Goal: Find specific page/section: Find specific page/section

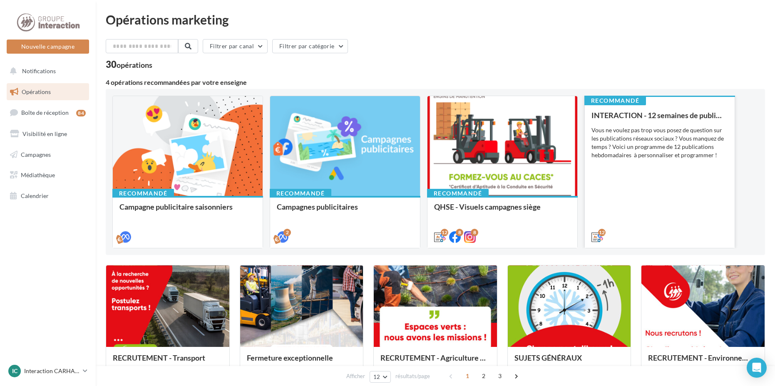
click at [635, 143] on div "Vous ne voulez pas trop vous posez de question sur les publications réseaux soc…" at bounding box center [659, 142] width 137 height 33
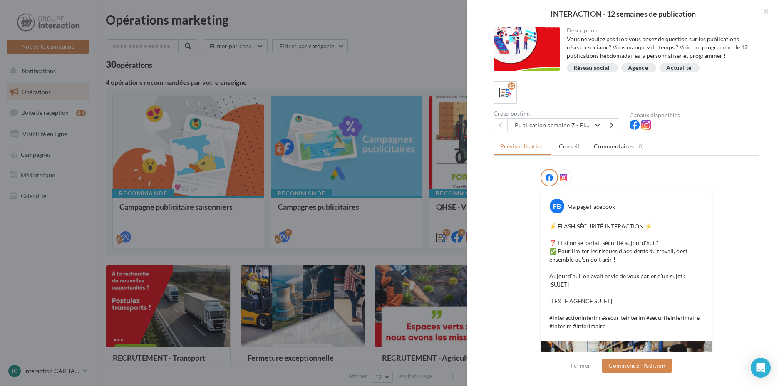
click at [591, 132] on div "Description Vous ne voulez pas trop vous posez de question sur les publications…" at bounding box center [626, 193] width 319 height 332
click at [590, 129] on button "Publication semaine 7 - Flash sécurité" at bounding box center [556, 125] width 97 height 14
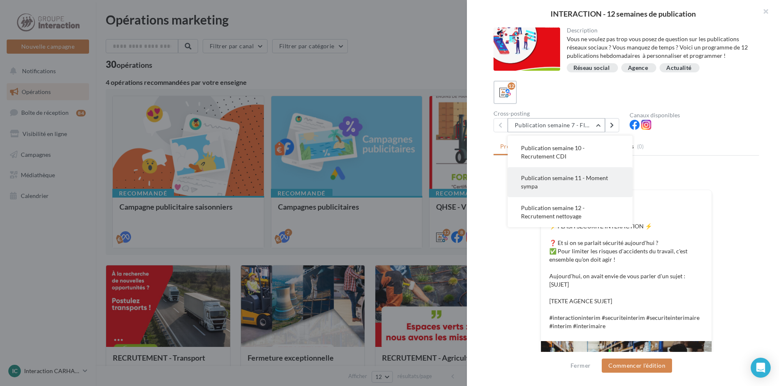
scroll to position [125, 0]
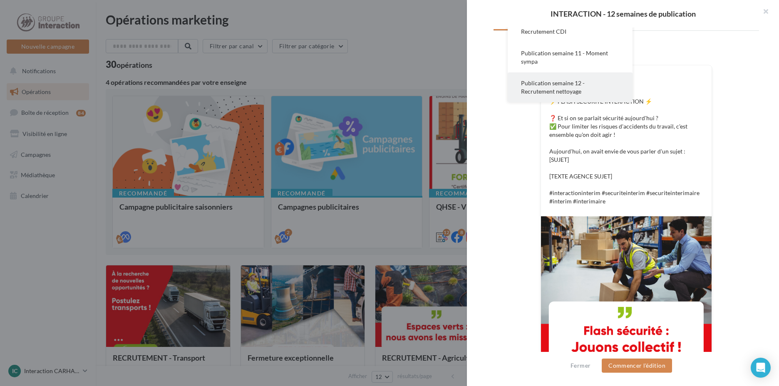
click at [572, 92] on span "Publication semaine 12 - Recrutement nettoyage" at bounding box center [553, 86] width 64 height 15
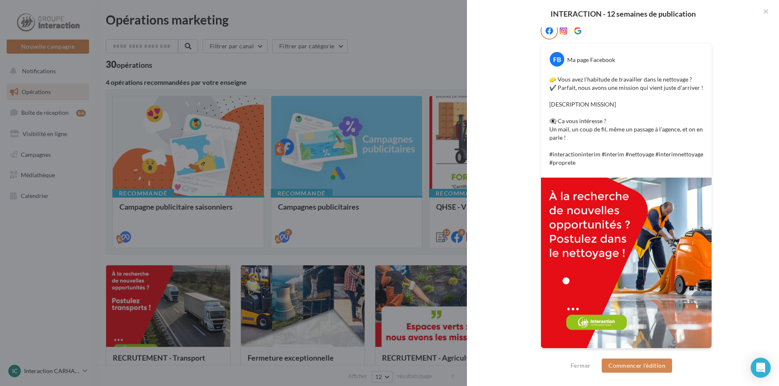
scroll to position [0, 0]
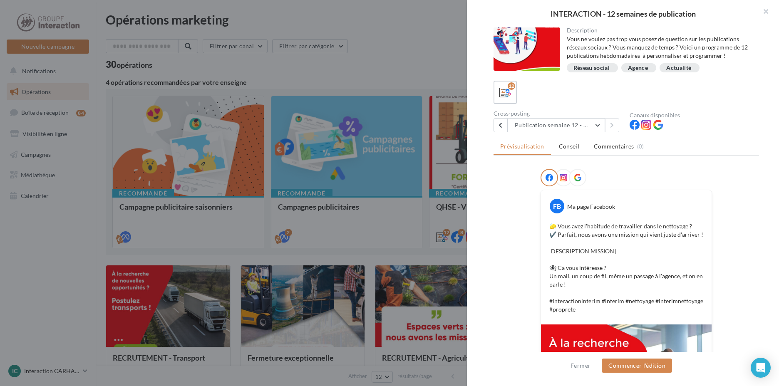
click at [362, 189] on div at bounding box center [389, 193] width 779 height 386
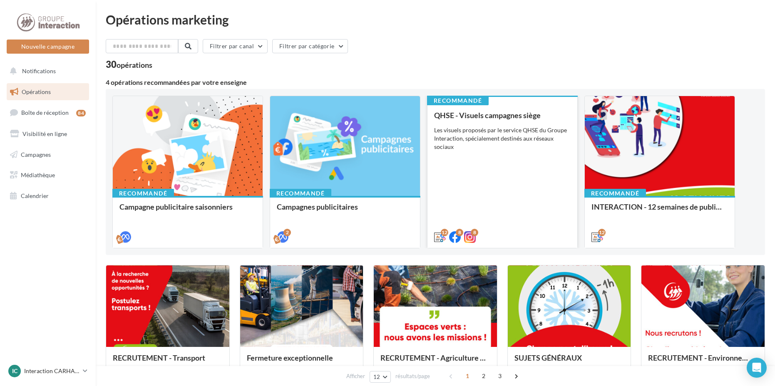
click at [505, 159] on div "QHSE - Visuels campagnes siège Les visuels proposés par le service QHSE du Grou…" at bounding box center [502, 175] width 137 height 129
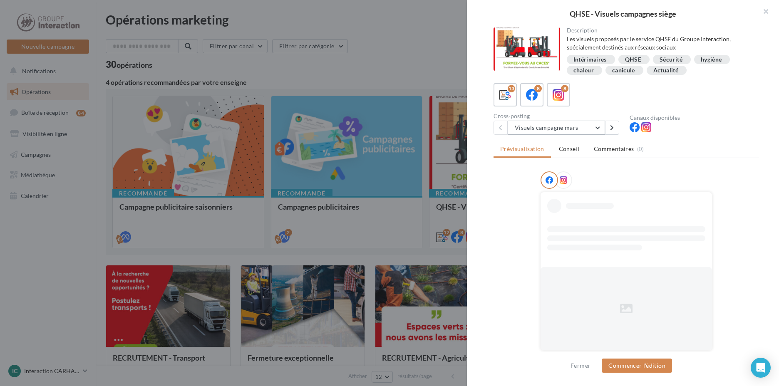
click at [553, 122] on button "Visuels campagne mars" at bounding box center [556, 128] width 97 height 14
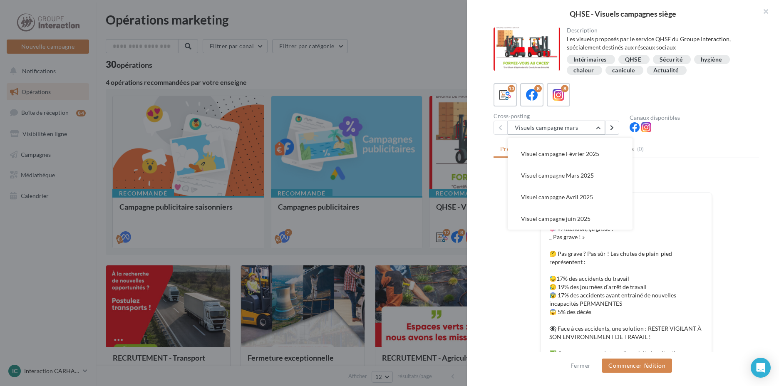
scroll to position [42, 0]
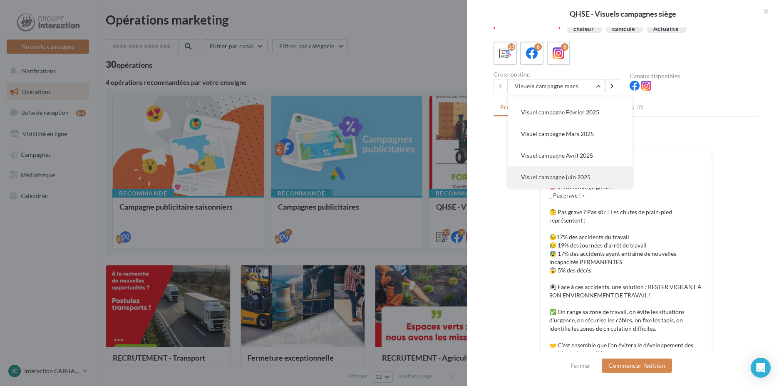
click at [594, 180] on button "Visuel campagne juin 2025" at bounding box center [570, 177] width 125 height 22
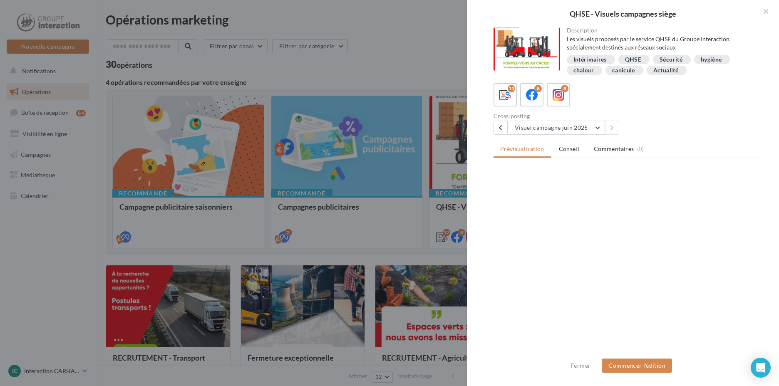
scroll to position [0, 0]
click at [764, 10] on button "button" at bounding box center [762, 12] width 33 height 25
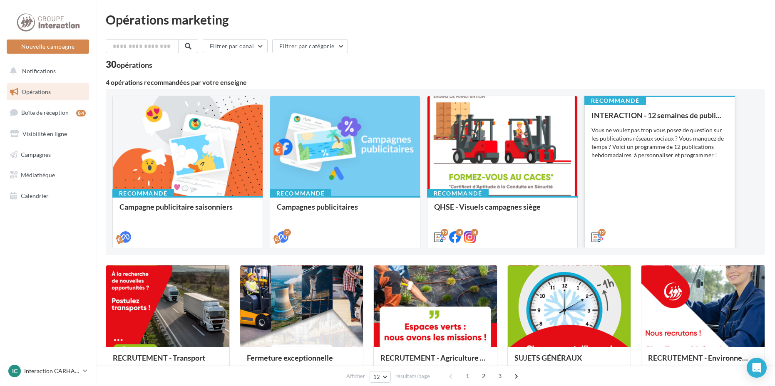
click at [647, 132] on div "Vous ne voulez pas trop vous posez de question sur les publications réseaux soc…" at bounding box center [659, 142] width 137 height 33
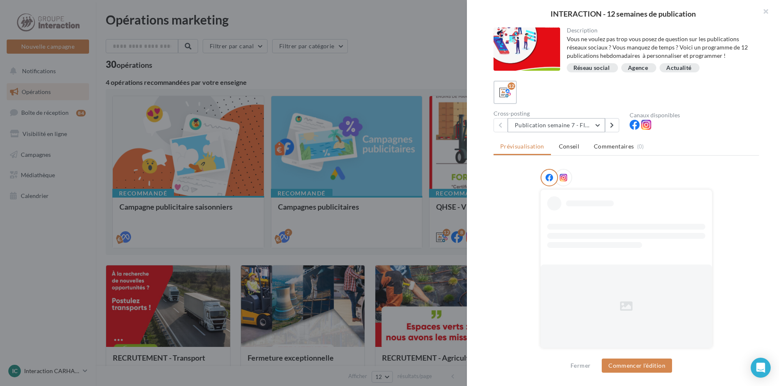
click at [546, 120] on button "Publication semaine 7 - Flash sécurité" at bounding box center [556, 125] width 97 height 14
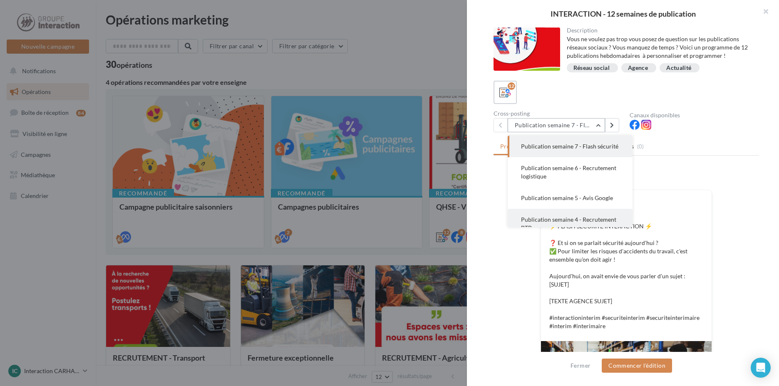
scroll to position [83, 0]
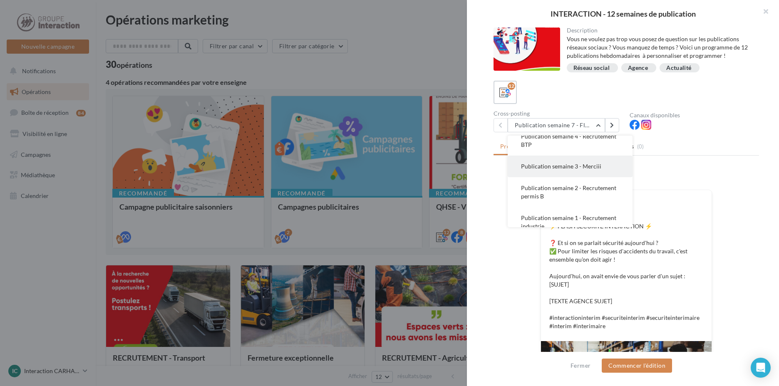
click at [608, 177] on button "Publication semaine 3 - Merciii" at bounding box center [570, 167] width 125 height 22
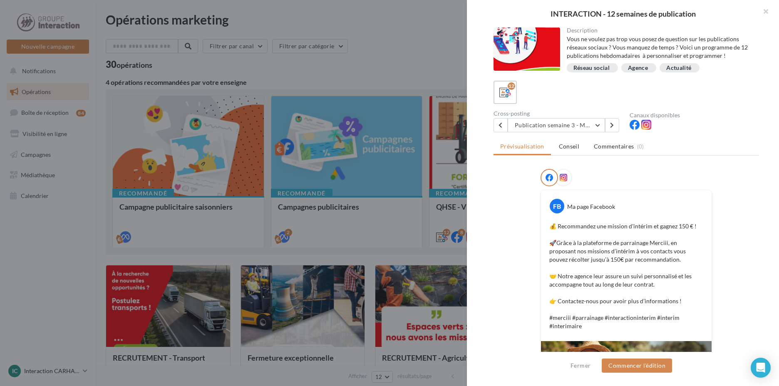
scroll to position [164, 0]
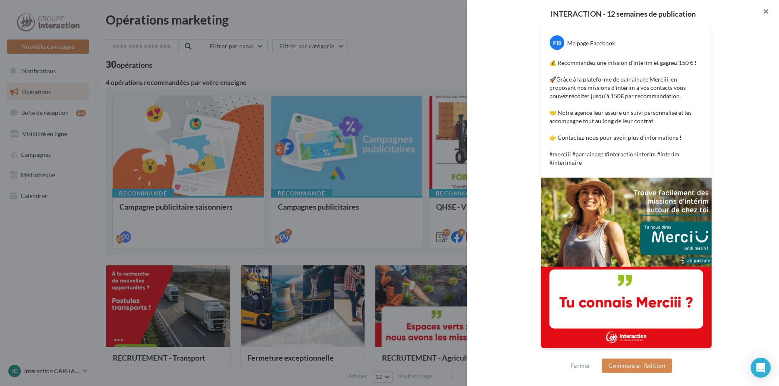
click at [767, 10] on button "button" at bounding box center [762, 12] width 33 height 25
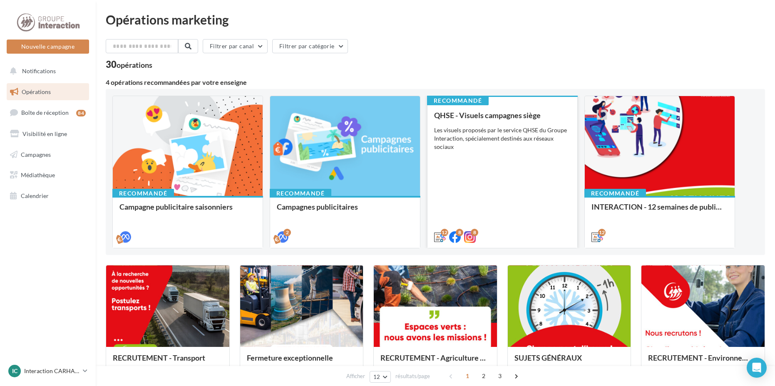
click at [522, 156] on div "QHSE - Visuels campagnes siège Les visuels proposés par le service QHSE du Grou…" at bounding box center [502, 175] width 137 height 129
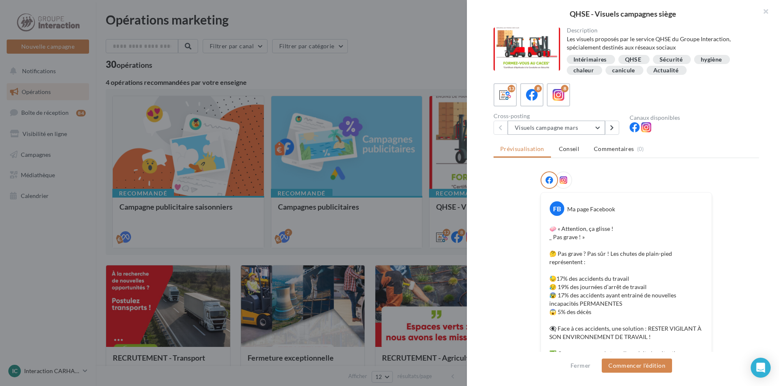
click at [567, 129] on button "Visuels campagne mars" at bounding box center [556, 128] width 97 height 14
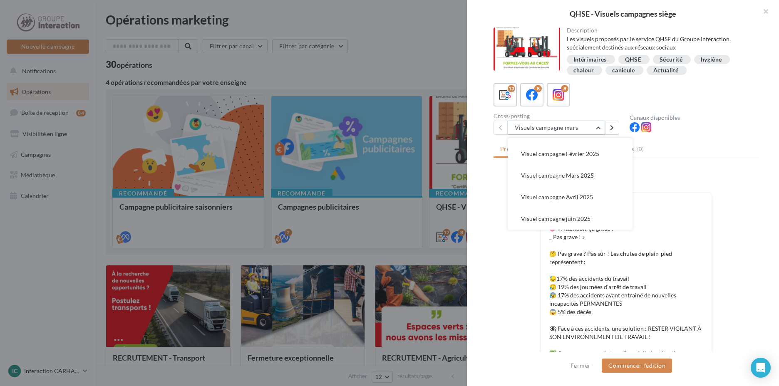
scroll to position [172, 0]
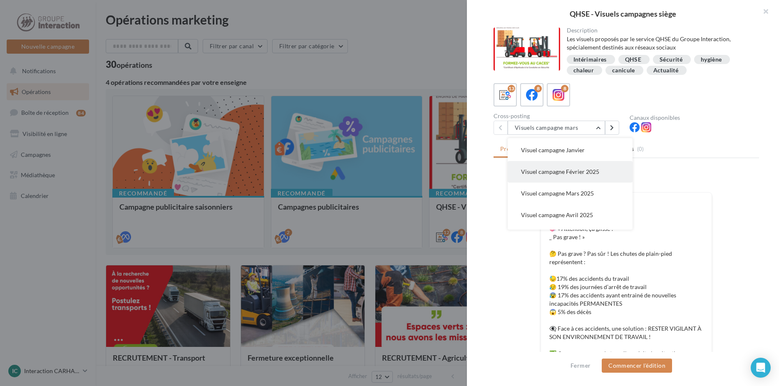
click at [581, 168] on button "Visuel campagne Février 2025" at bounding box center [570, 172] width 125 height 22
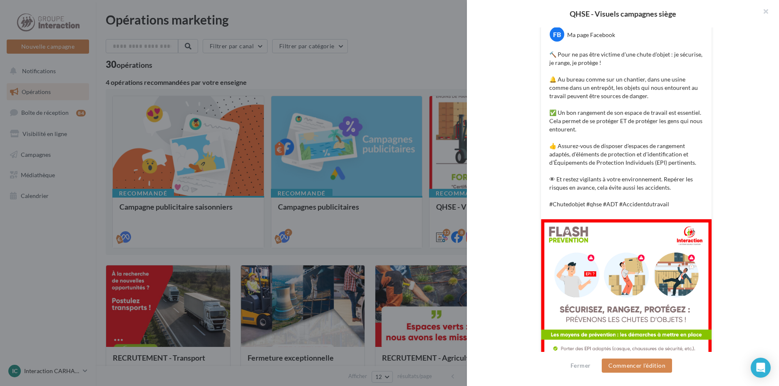
scroll to position [8, 0]
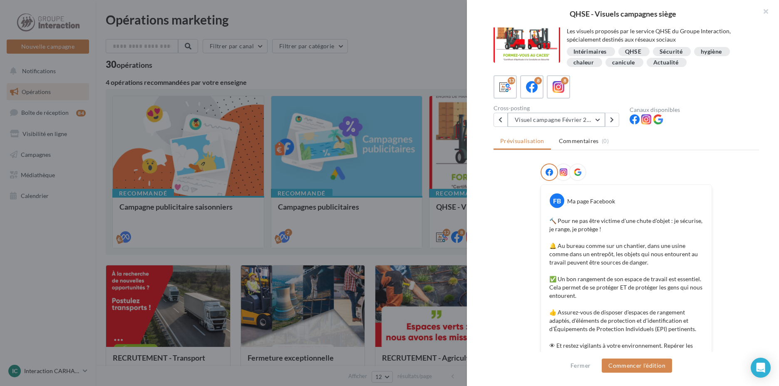
drag, startPoint x: 588, startPoint y: 122, endPoint x: 593, endPoint y: 144, distance: 22.7
click at [588, 122] on button "Visuel campagne Février 2025" at bounding box center [556, 120] width 97 height 14
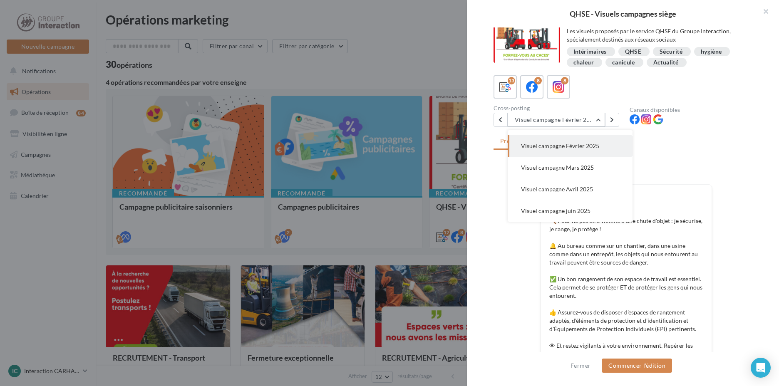
scroll to position [91, 0]
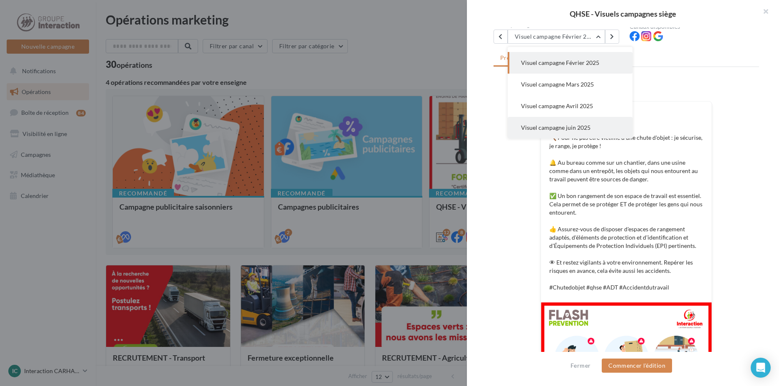
click at [591, 131] on button "Visuel campagne juin 2025" at bounding box center [570, 128] width 125 height 22
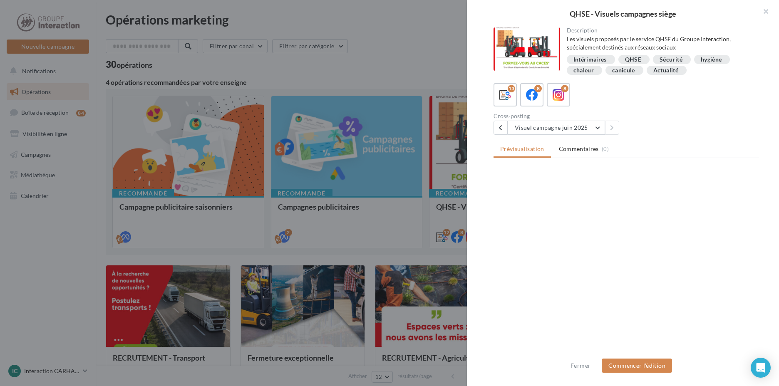
scroll to position [0, 0]
click at [543, 123] on button "Visuel campagne juin 2025" at bounding box center [556, 128] width 97 height 14
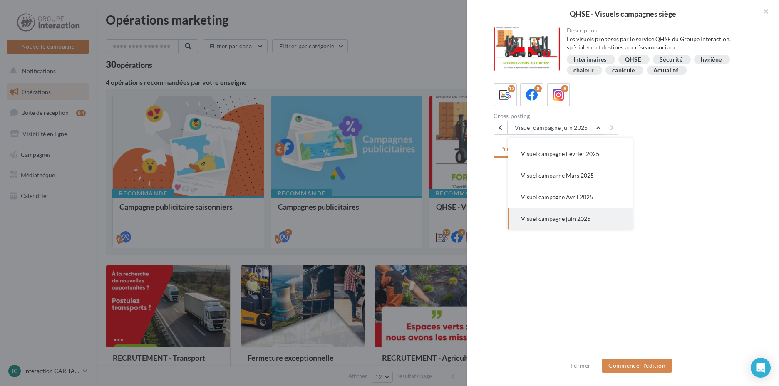
drag, startPoint x: 543, startPoint y: 213, endPoint x: 544, endPoint y: 207, distance: 5.9
click at [543, 212] on button "Visuel campagne juin 2025" at bounding box center [570, 219] width 125 height 22
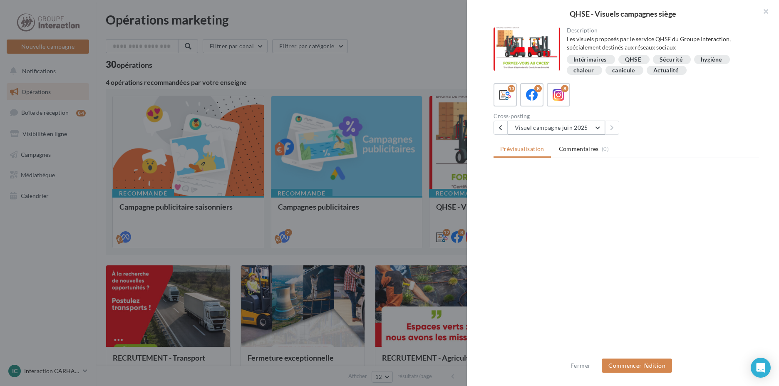
click at [563, 127] on button "Visuel campagne juin 2025" at bounding box center [556, 128] width 97 height 14
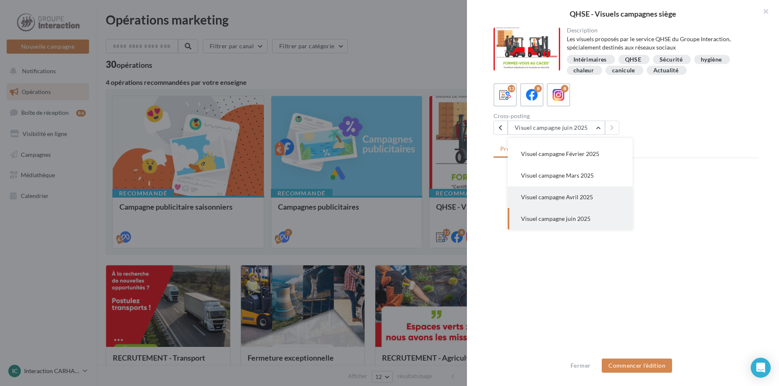
click at [573, 204] on button "Visuel campagne Avril 2025" at bounding box center [570, 197] width 125 height 22
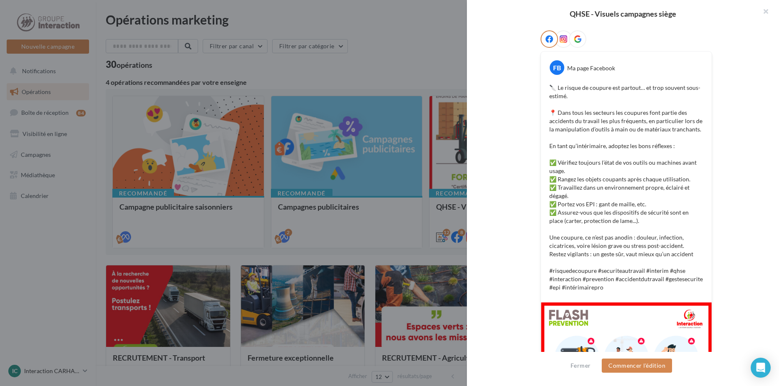
scroll to position [58, 0]
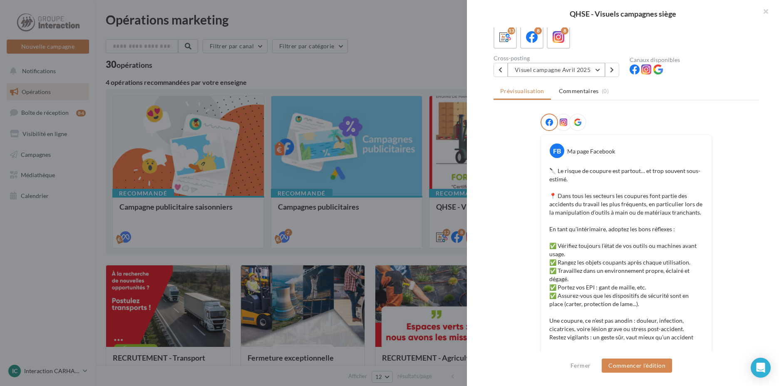
click at [579, 75] on button "Visuel campagne Avril 2025" at bounding box center [556, 70] width 97 height 14
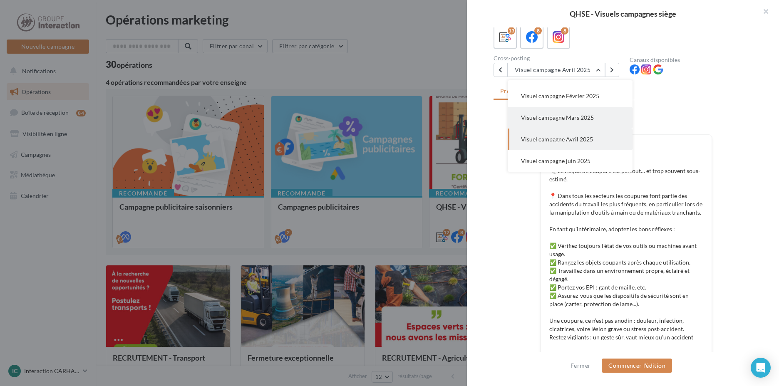
click at [599, 114] on button "Visuel campagne Mars 2025" at bounding box center [570, 118] width 125 height 22
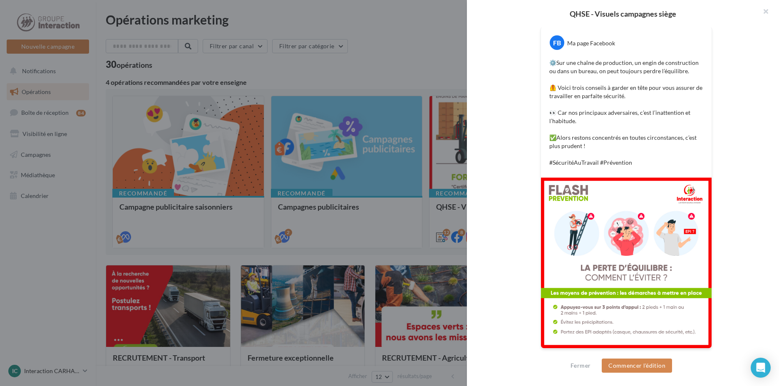
scroll to position [0, 0]
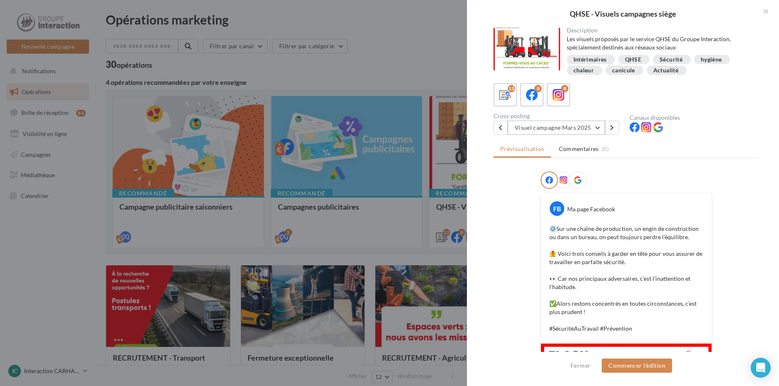
click at [584, 129] on button "Visuel campagne Mars 2025" at bounding box center [556, 128] width 97 height 14
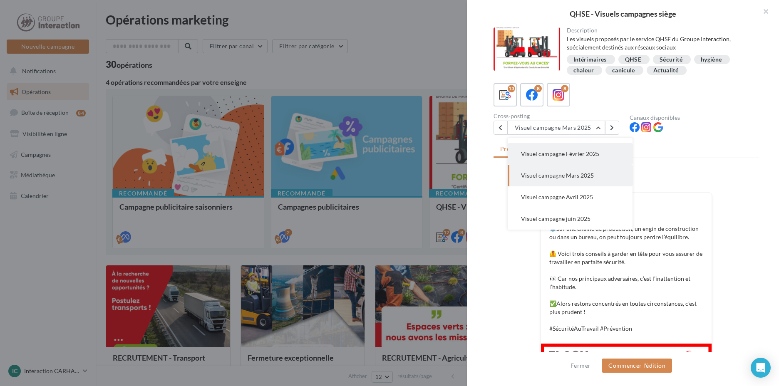
click at [582, 159] on button "Visuel campagne Février 2025" at bounding box center [570, 154] width 125 height 22
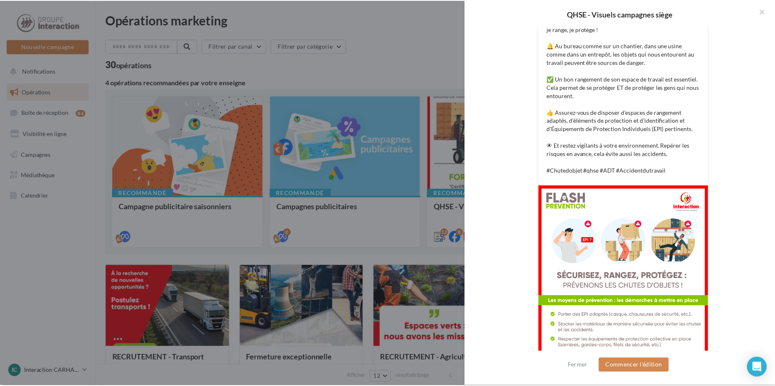
scroll to position [216, 0]
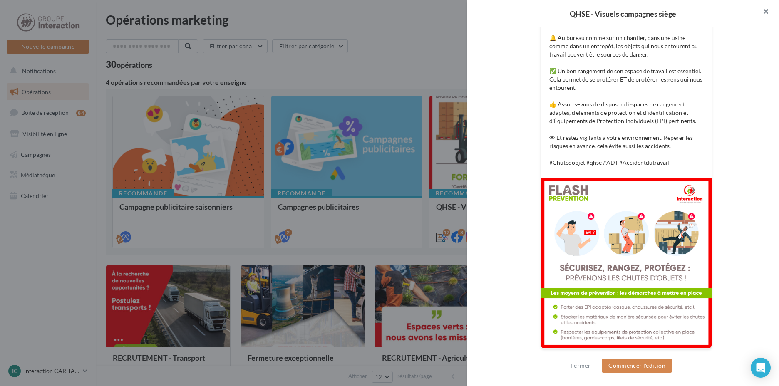
click at [767, 8] on button "button" at bounding box center [762, 12] width 33 height 25
